Goal: Information Seeking & Learning: Learn about a topic

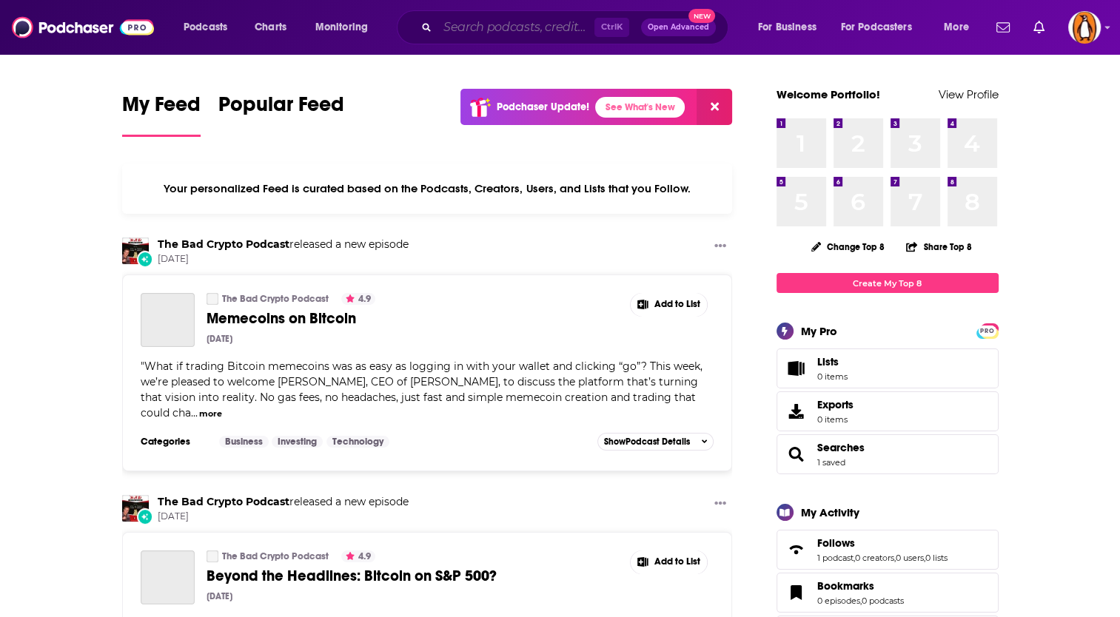
click at [466, 18] on input "Search podcasts, credits, & more..." at bounding box center [516, 28] width 157 height 24
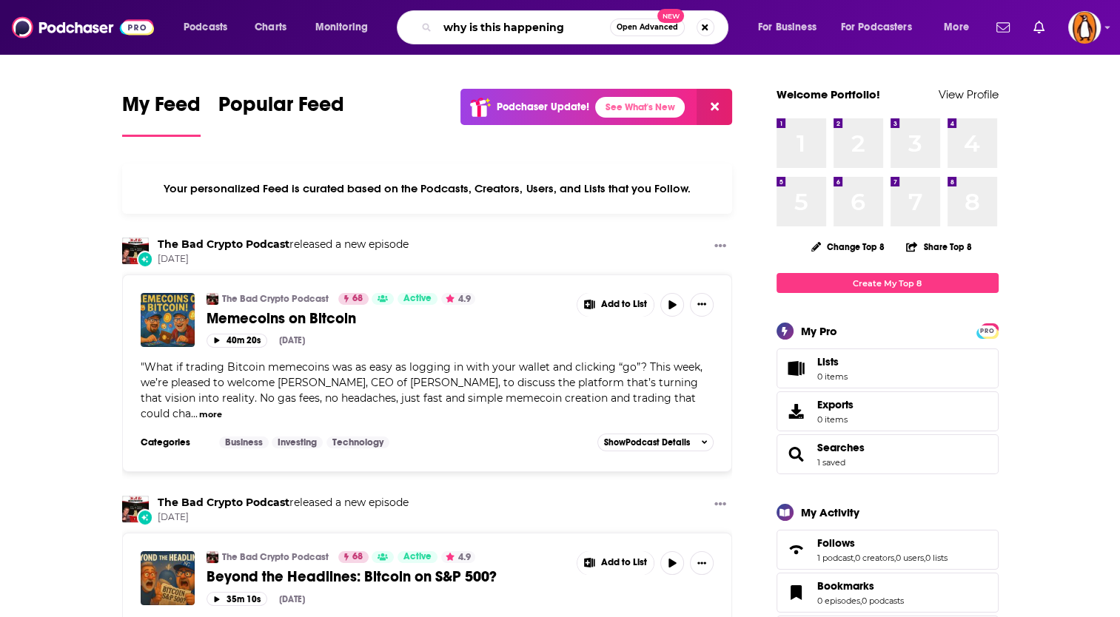
type input "why is this happening"
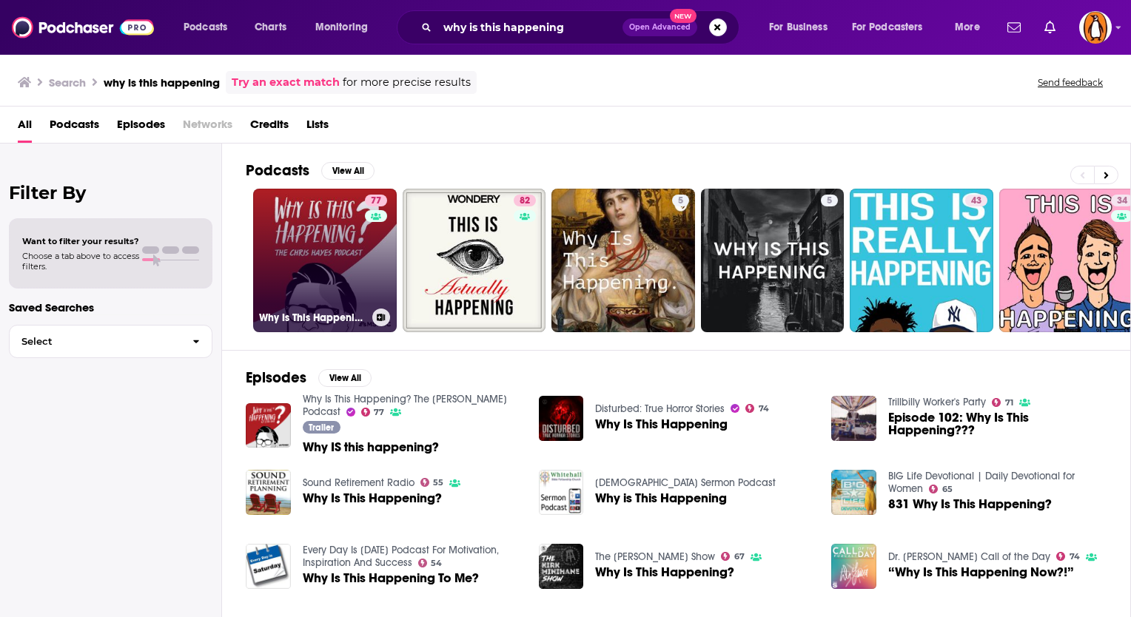
click at [296, 228] on link "77 Why Is This Happening? The [PERSON_NAME] Podcast" at bounding box center [325, 261] width 144 height 144
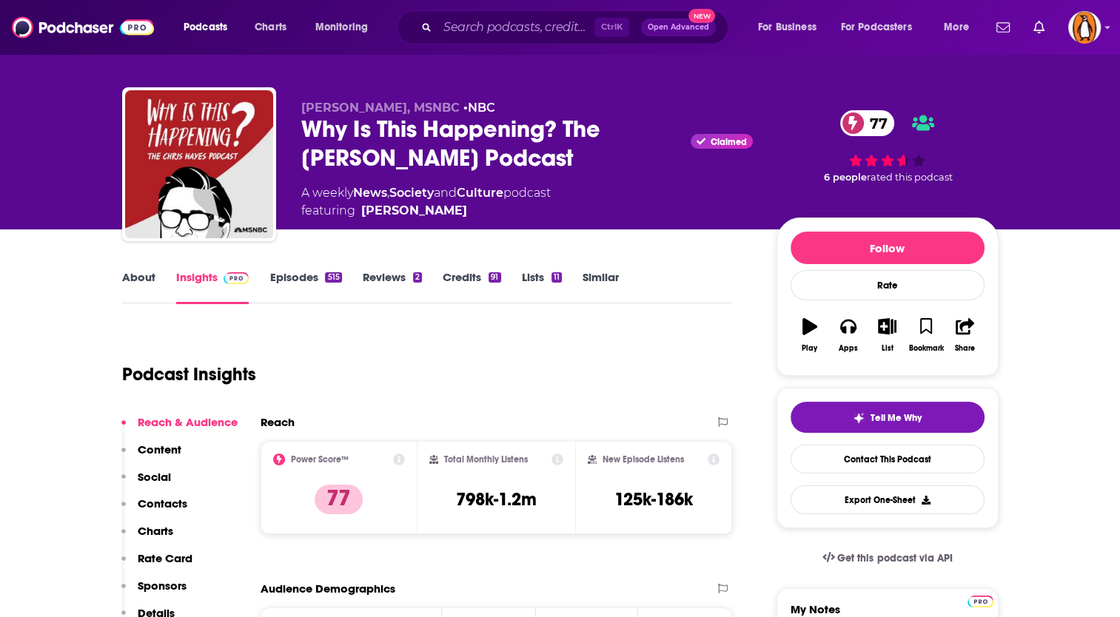
scroll to position [12, 0]
